Goal: Task Accomplishment & Management: Manage account settings

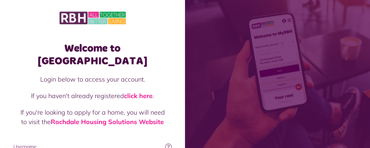
type input "**********"
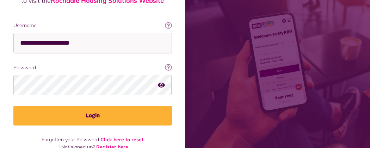
scroll to position [125, 0]
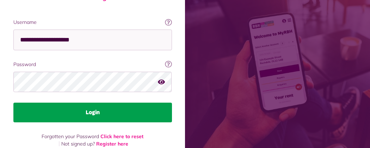
click at [172, 103] on button "Login" at bounding box center [92, 113] width 158 height 20
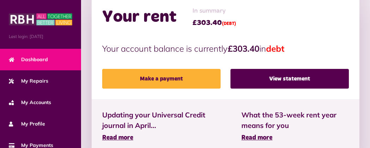
scroll to position [239, 0]
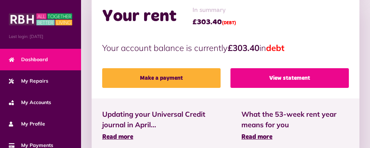
click at [286, 68] on link "View statement" at bounding box center [289, 78] width 118 height 20
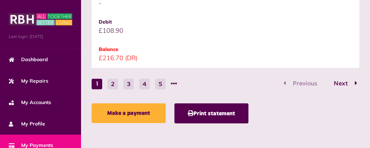
scroll to position [1190, 0]
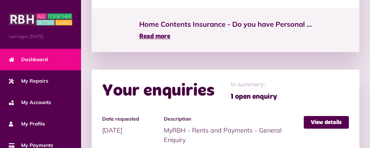
scroll to position [571, 0]
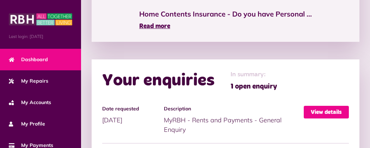
click at [326, 106] on link "View details" at bounding box center [326, 112] width 45 height 13
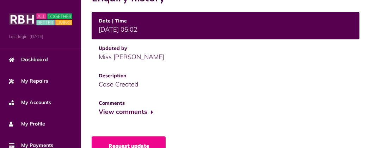
scroll to position [310, 0]
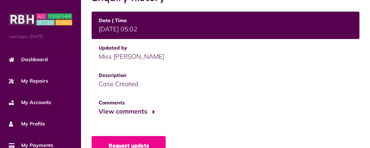
click at [99, 107] on button "View comments" at bounding box center [126, 112] width 55 height 10
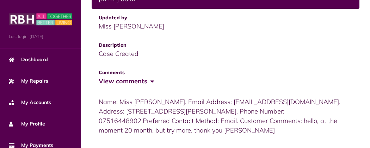
scroll to position [349, 0]
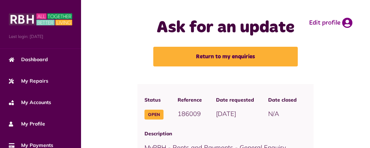
click at [0, 0] on button "Menu" at bounding box center [0, 0] width 0 height 0
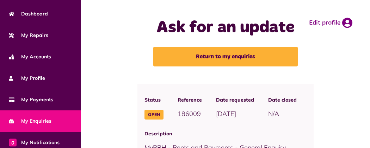
scroll to position [138, 0]
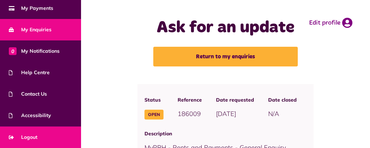
click at [57, 134] on link "Logout" at bounding box center [40, 137] width 81 height 21
